Goal: Information Seeking & Learning: Find contact information

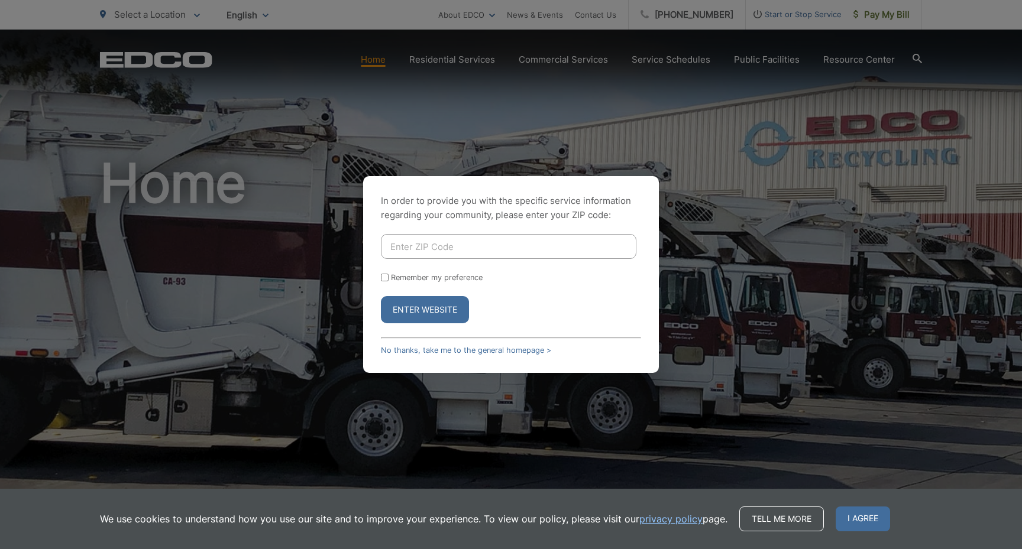
click at [492, 243] on input "Enter ZIP Code" at bounding box center [509, 246] width 256 height 25
type input "92126"
click at [415, 314] on button "Enter Website" at bounding box center [425, 309] width 88 height 27
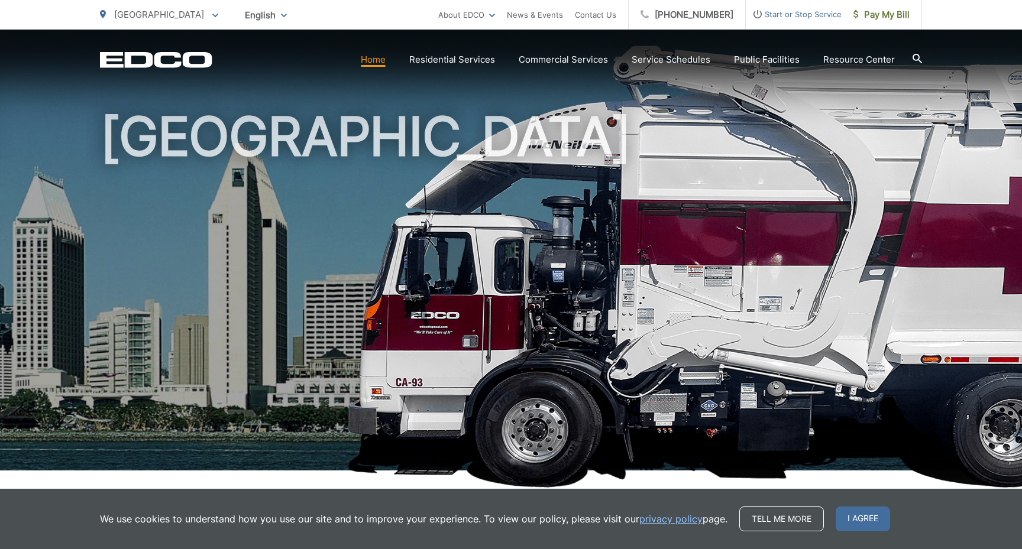
scroll to position [56, 0]
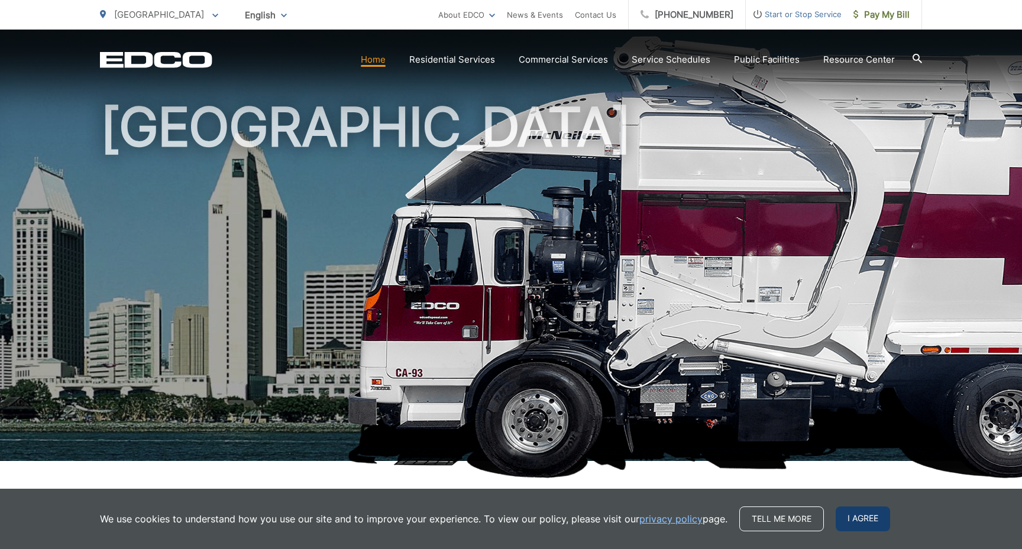
click at [870, 513] on span "I agree" at bounding box center [863, 519] width 54 height 25
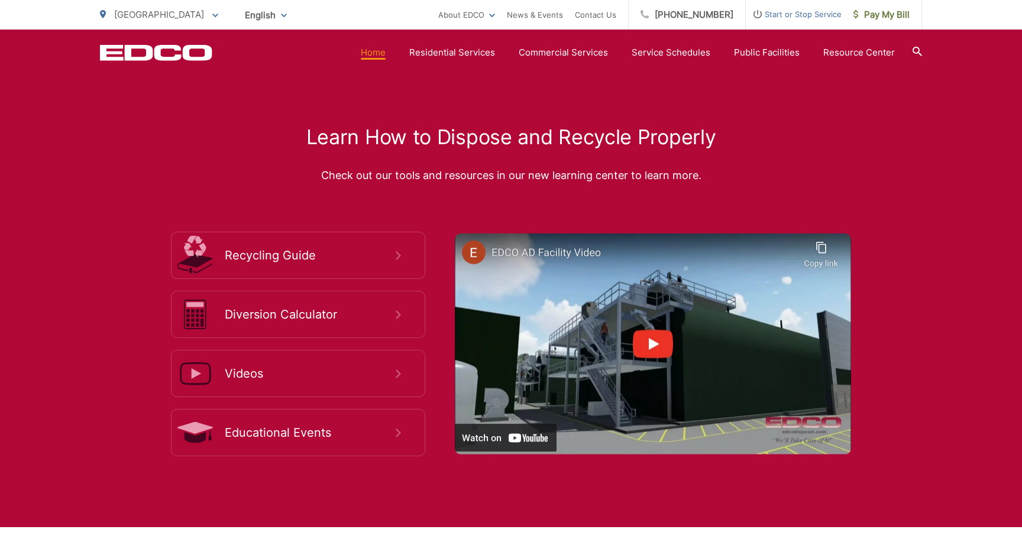
scroll to position [2268, 0]
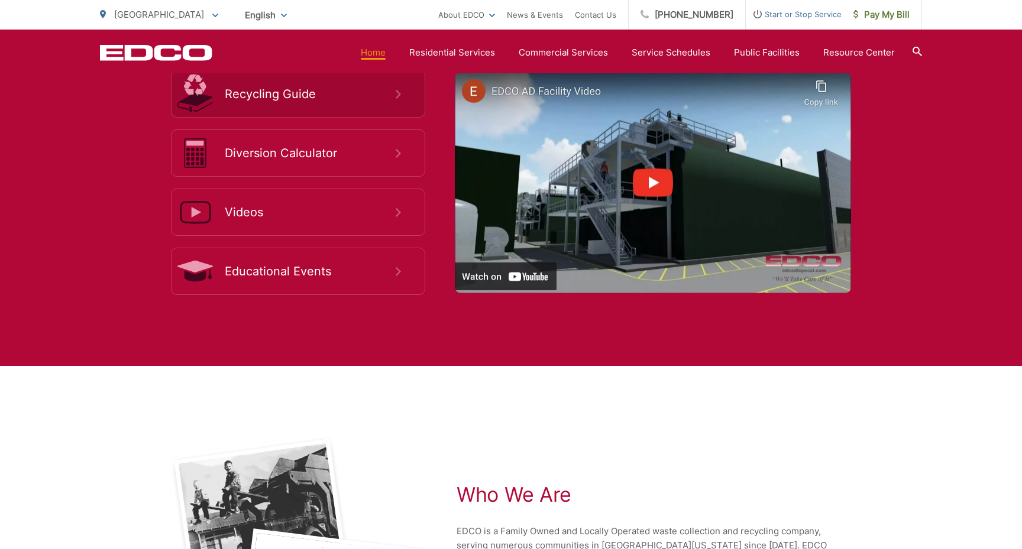
click at [388, 101] on span "Recycling Guide" at bounding box center [310, 94] width 171 height 14
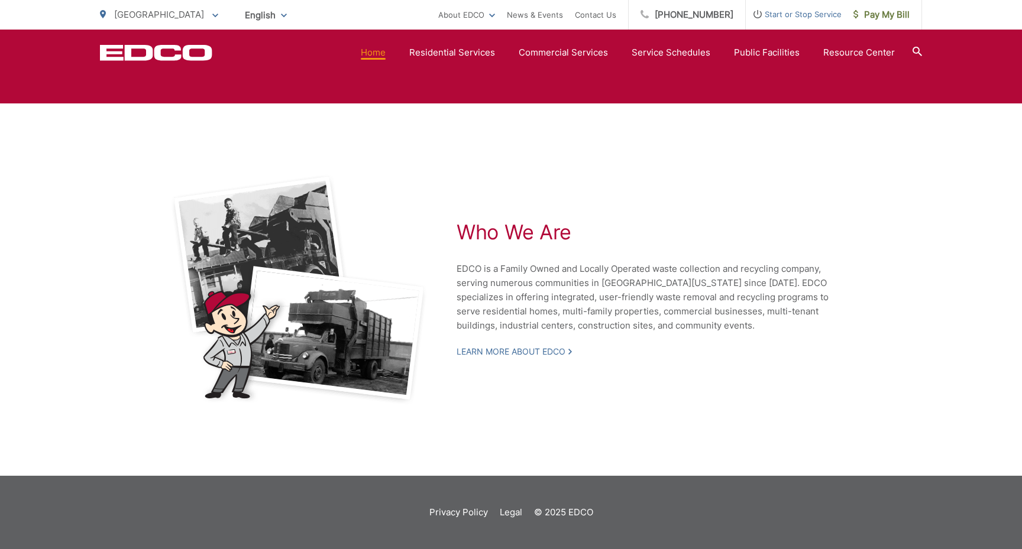
scroll to position [2545, 0]
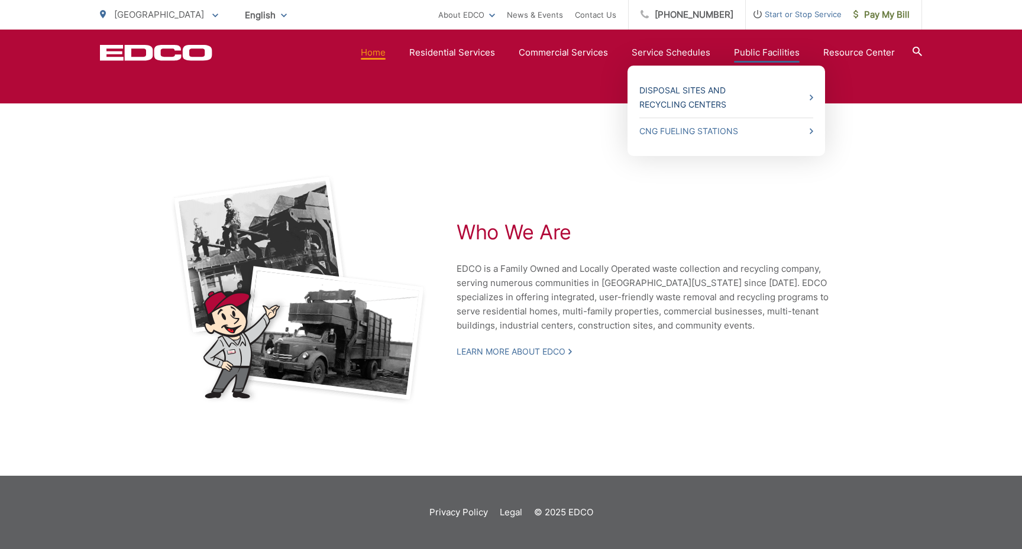
click at [773, 96] on link "Disposal Sites and Recycling Centers" at bounding box center [726, 97] width 174 height 28
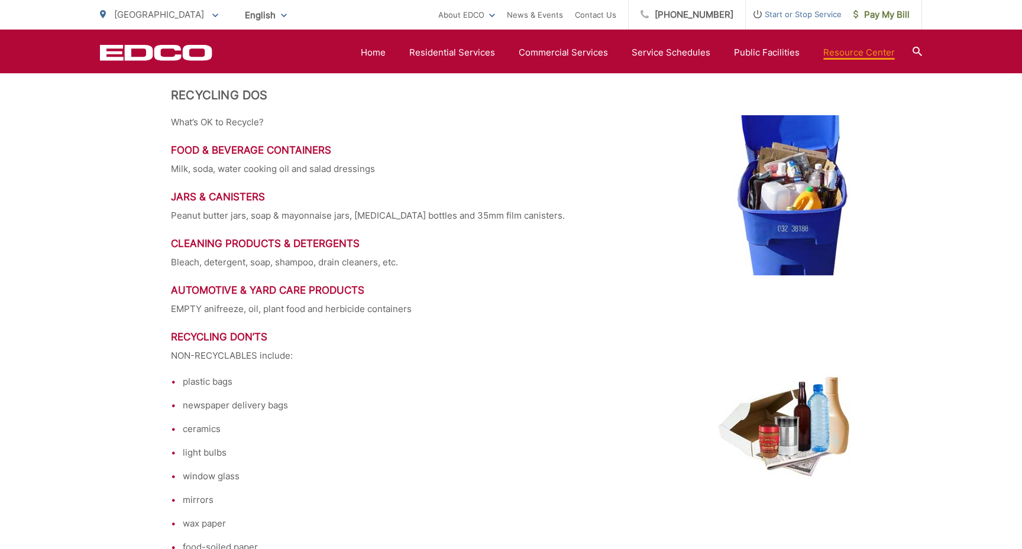
scroll to position [1791, 0]
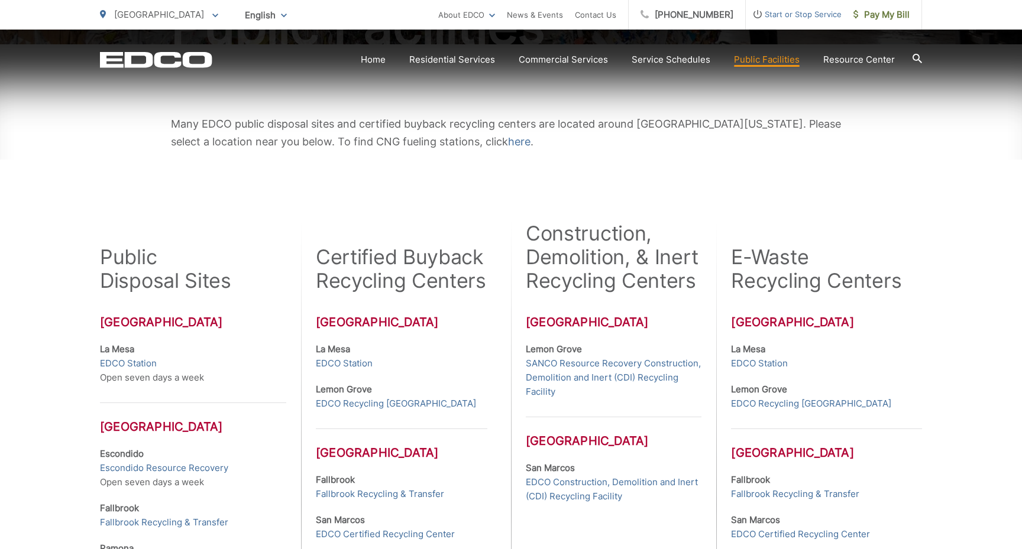
scroll to position [241, 0]
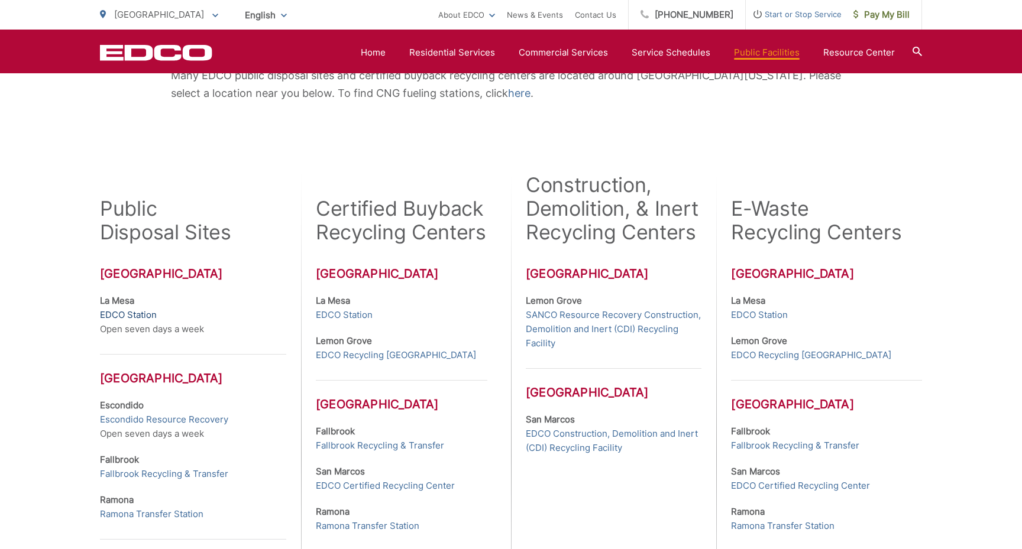
click at [141, 316] on link "EDCO Station" at bounding box center [128, 315] width 57 height 14
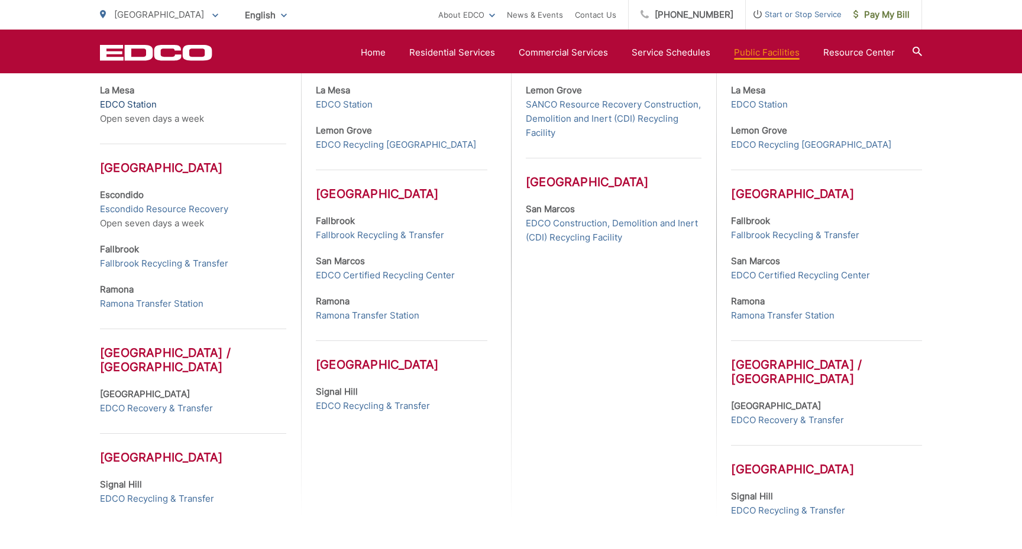
scroll to position [450, 0]
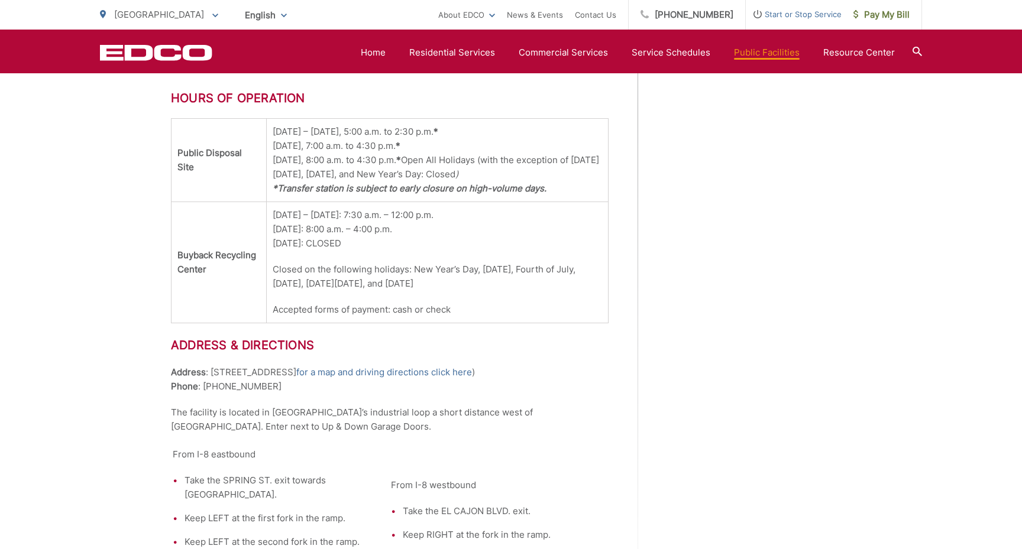
scroll to position [756, 0]
drag, startPoint x: 211, startPoint y: 377, endPoint x: 295, endPoint y: 377, distance: 84.6
click at [295, 377] on p "Address : [STREET_ADDRESS] ( for a map and driving directions click here ) Phon…" at bounding box center [390, 381] width 438 height 28
copy p "[STREET_ADDRESS]"
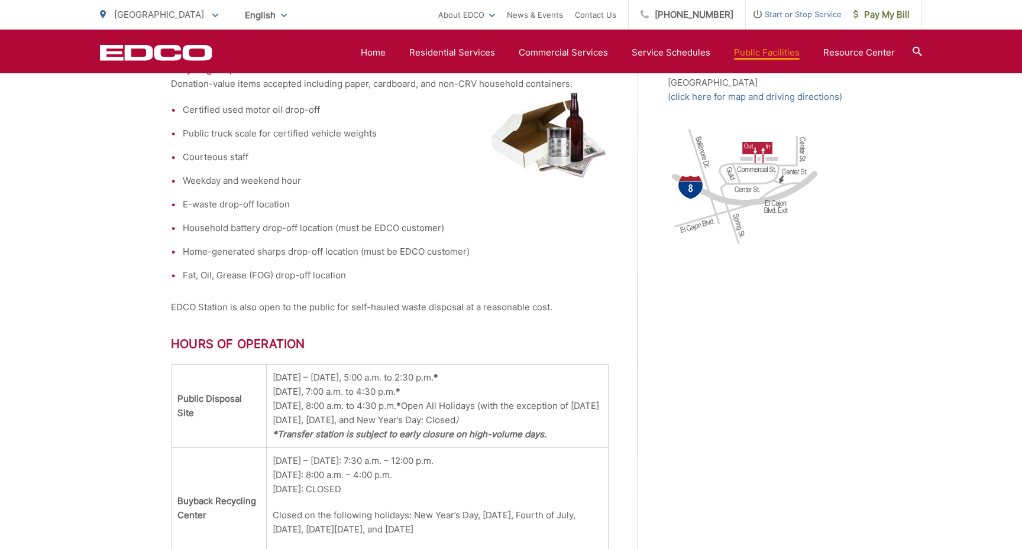
scroll to position [505, 0]
